Goal: Transaction & Acquisition: Book appointment/travel/reservation

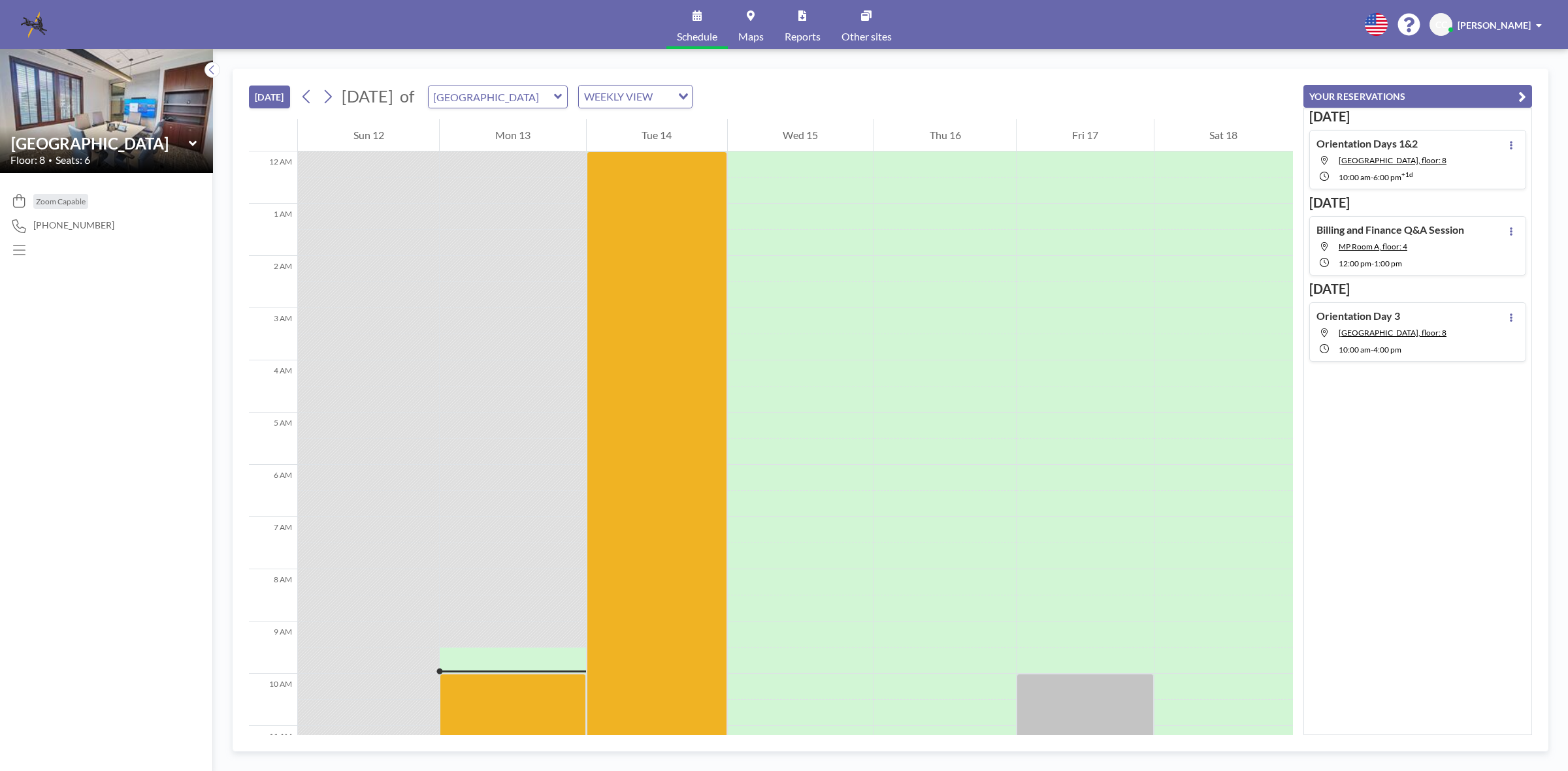
click at [562, 96] on icon at bounding box center [558, 96] width 8 height 5
type input "[PERSON_NAME] Room"
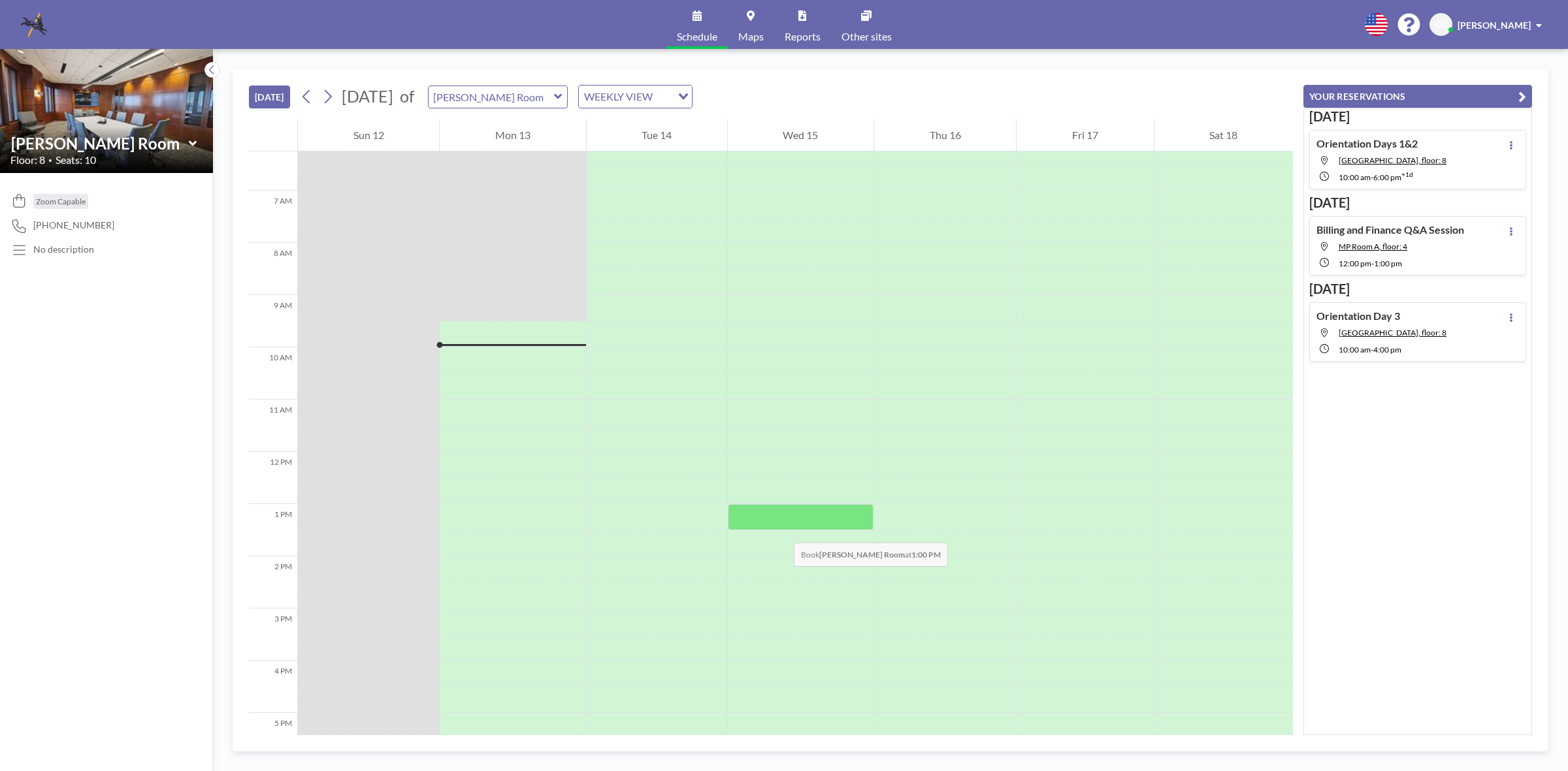
scroll to position [408, 0]
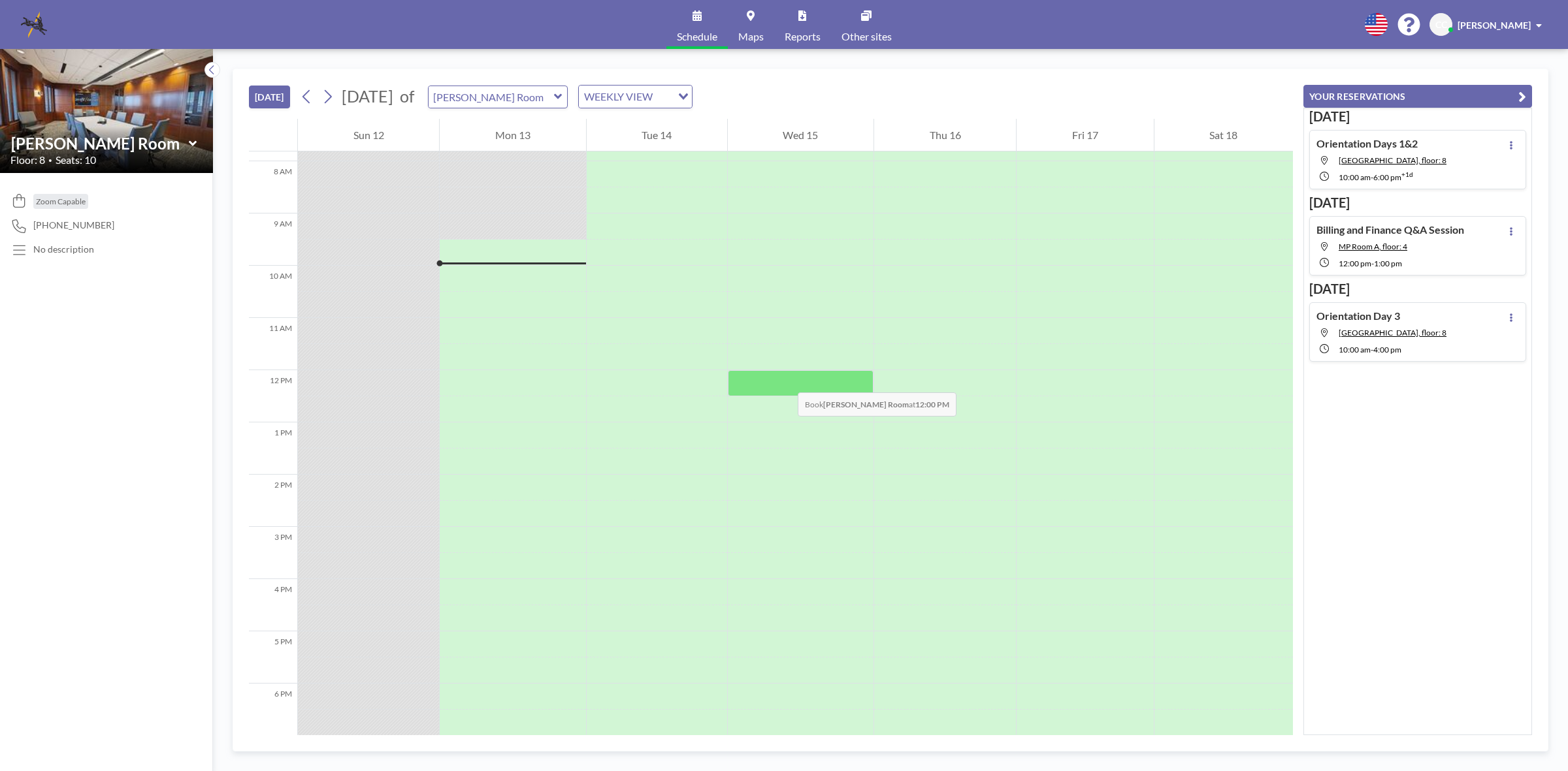
click at [784, 379] on div at bounding box center [799, 383] width 145 height 26
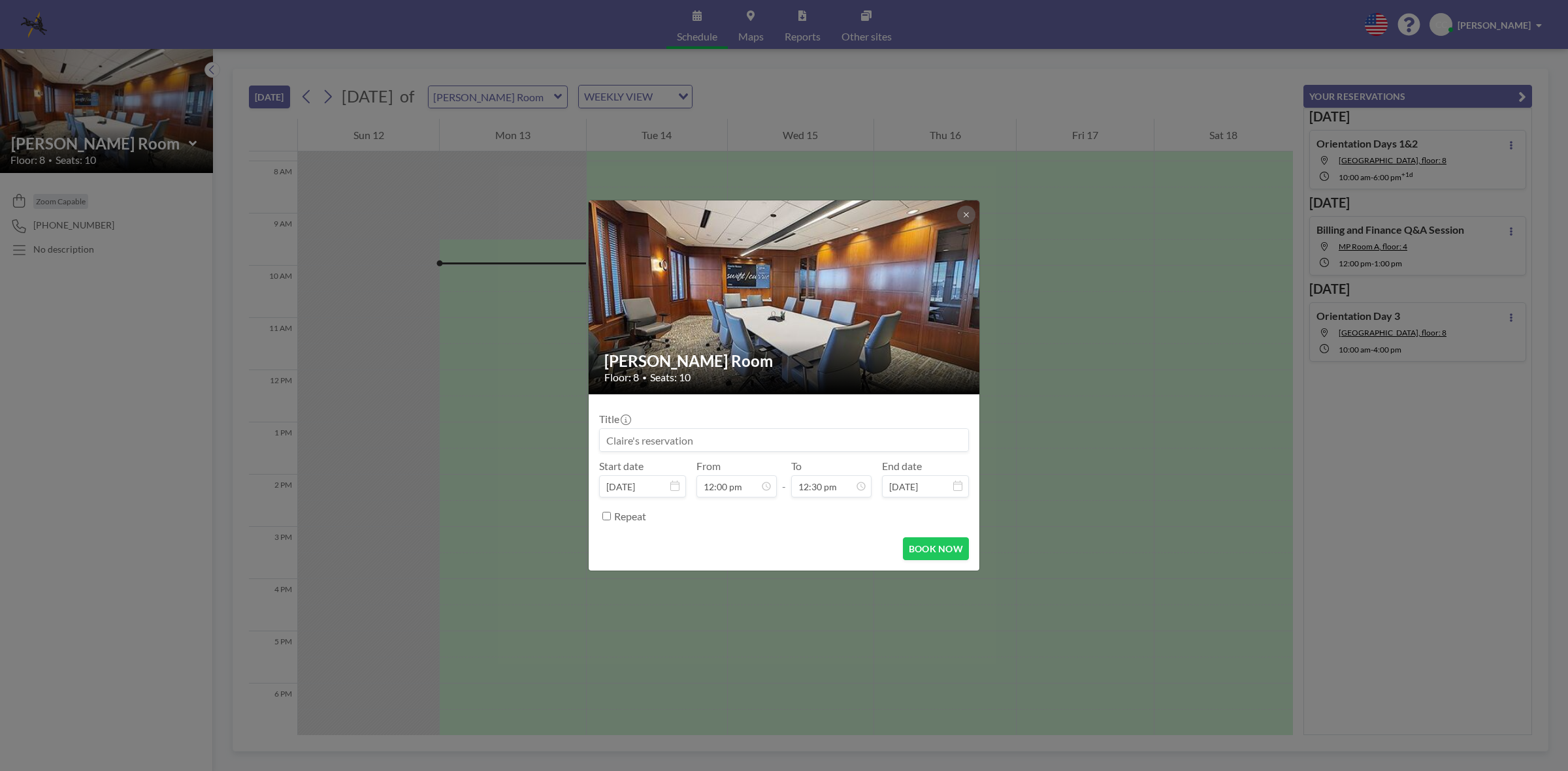
click at [727, 435] on input at bounding box center [783, 439] width 368 height 22
type input "Benefits Lunch"
click at [749, 488] on input "12:00 pm" at bounding box center [737, 485] width 81 height 22
click at [677, 489] on icon at bounding box center [675, 485] width 10 height 11
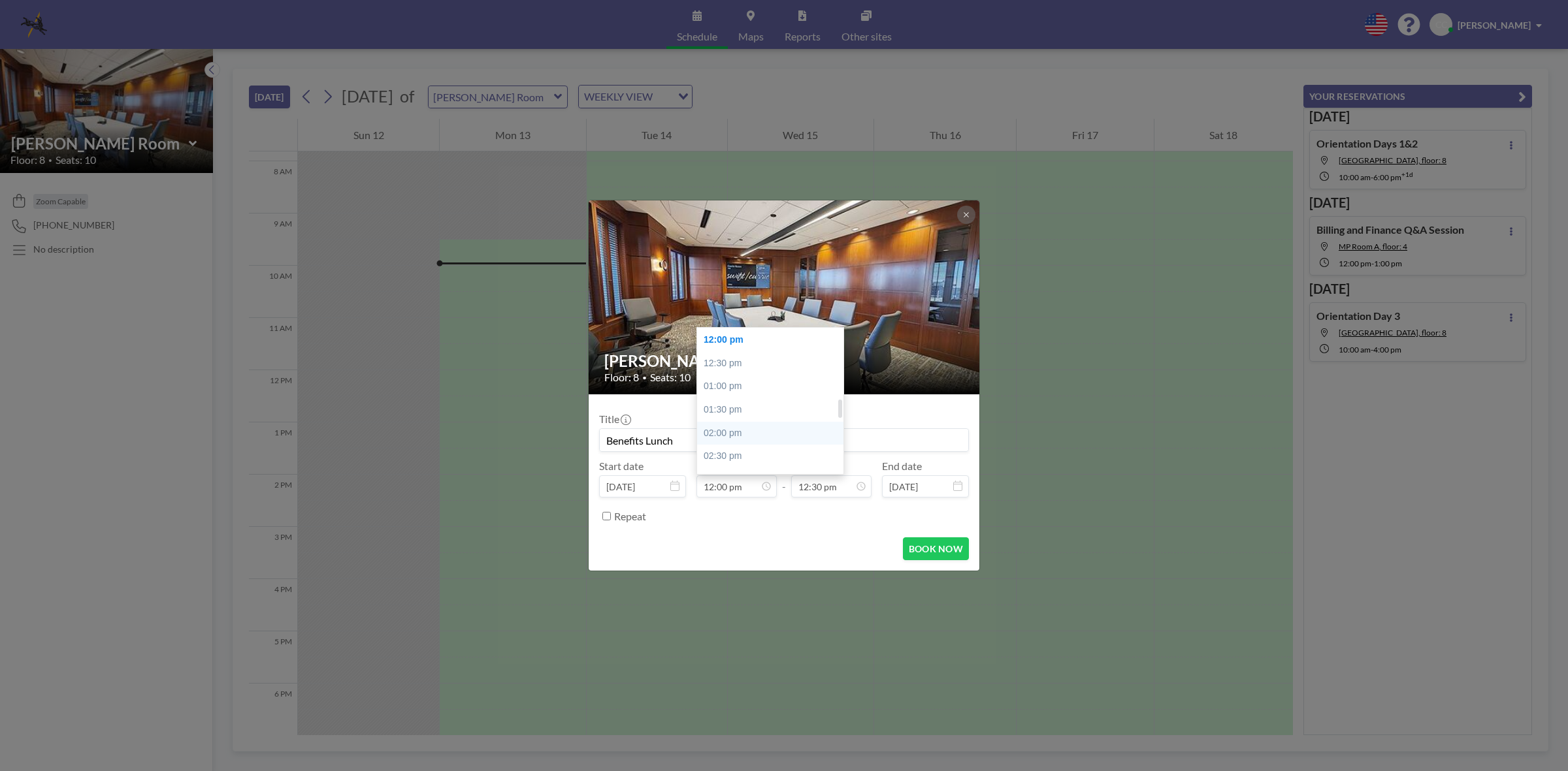
scroll to position [475, 0]
click at [723, 395] on div "11:30 am" at bounding box center [773, 399] width 154 height 23
type input "11:30 am"
click at [772, 387] on div "01:30 pm" at bounding box center [801, 386] width 154 height 23
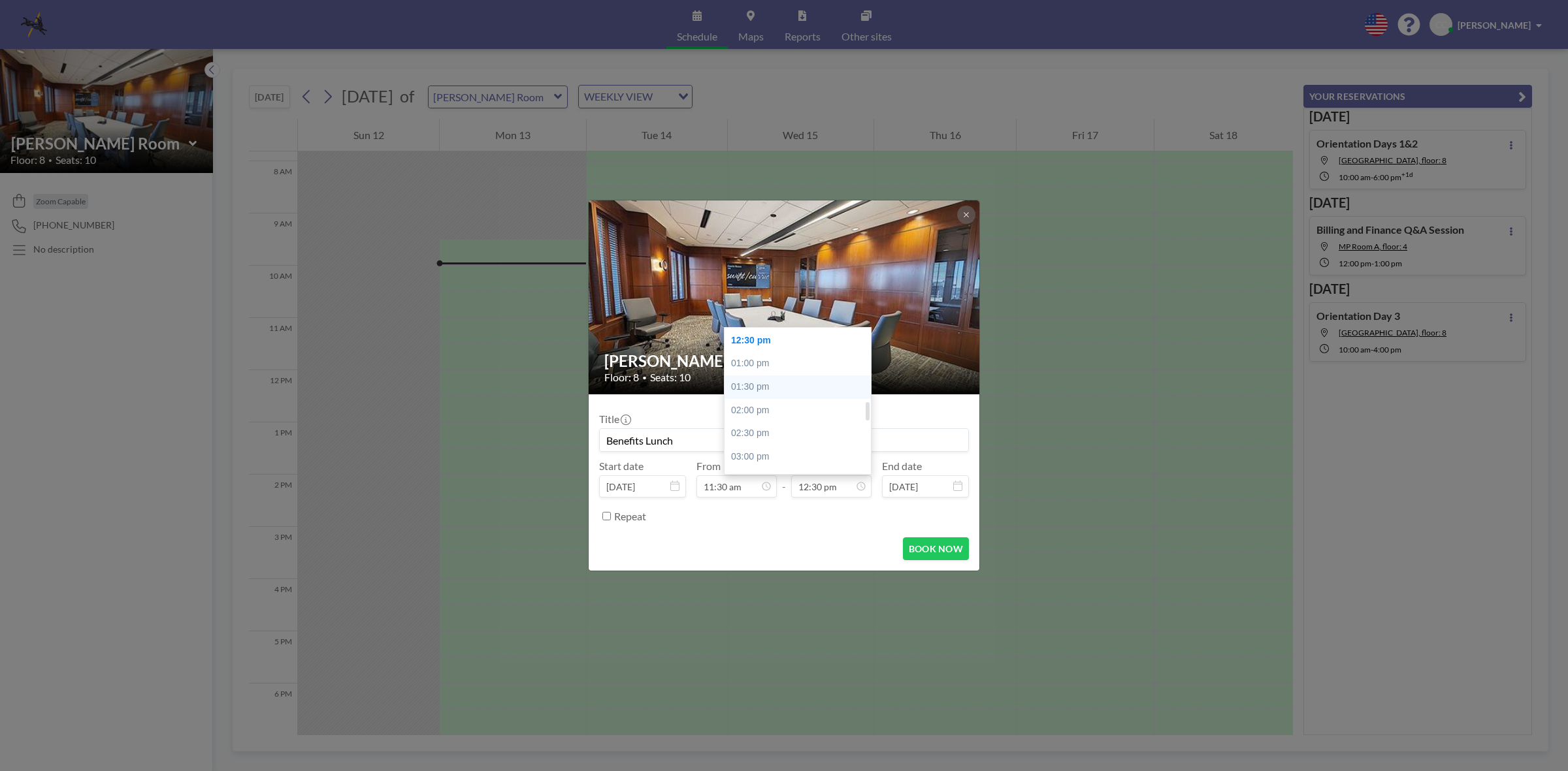
type input "01:30 pm"
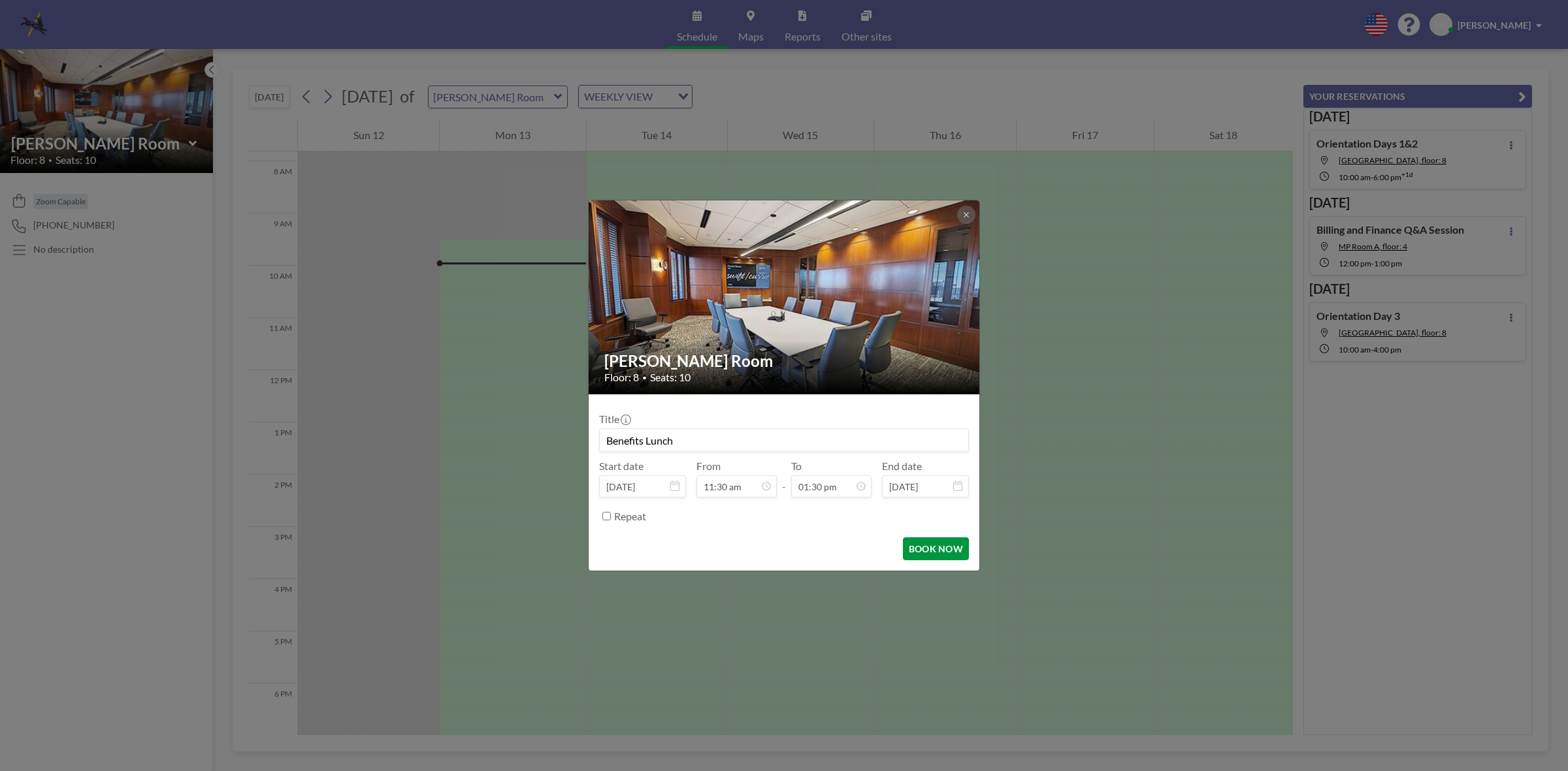
click at [937, 547] on button "BOOK NOW" at bounding box center [935, 549] width 66 height 23
